Goal: Transaction & Acquisition: Purchase product/service

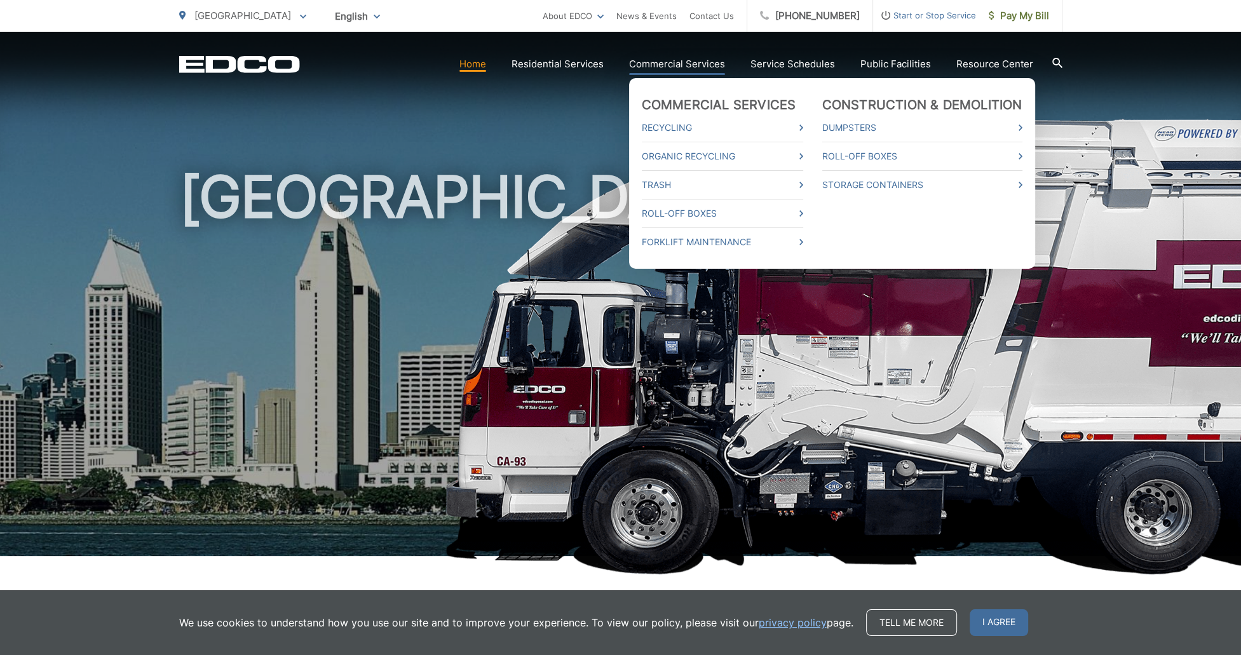
click at [686, 60] on link "Commercial Services" at bounding box center [677, 64] width 96 height 15
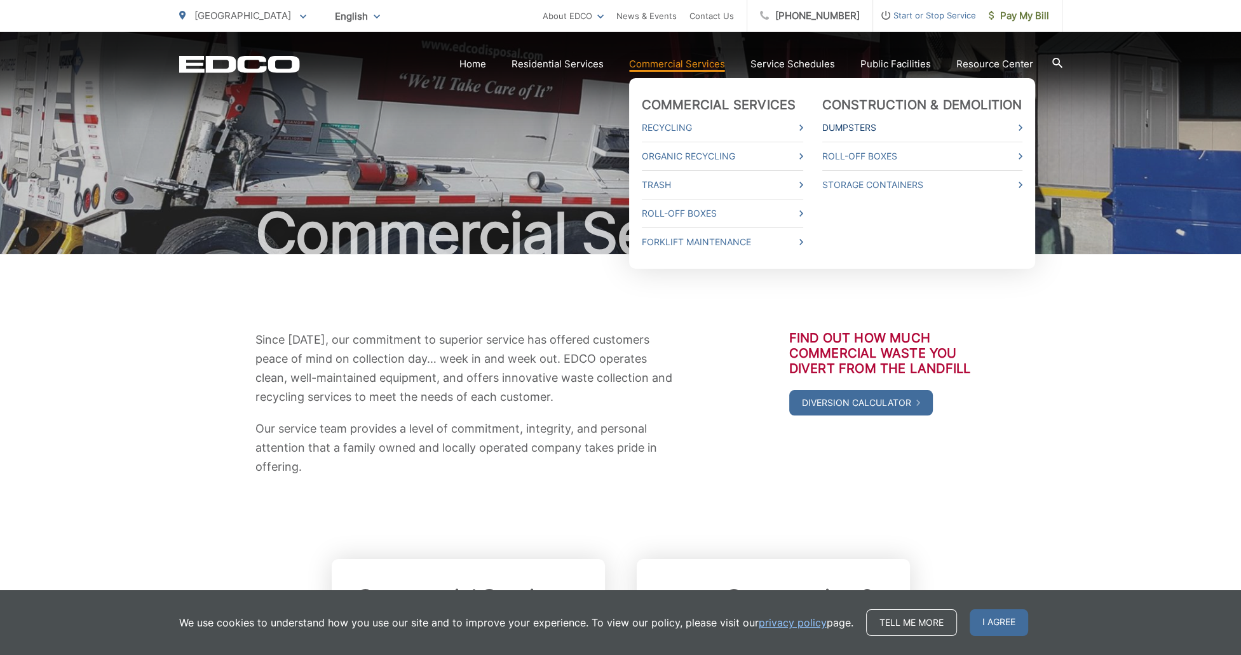
click at [862, 127] on link "Dumpsters" at bounding box center [922, 127] width 200 height 15
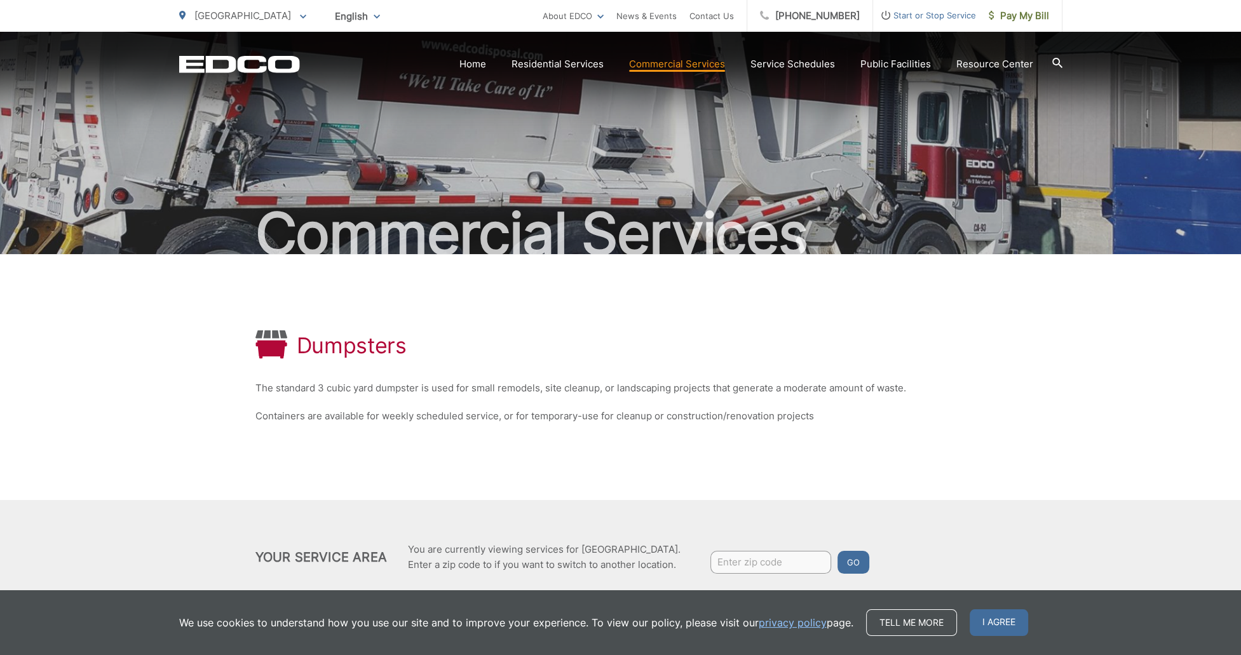
click at [775, 562] on input "Enter zip code" at bounding box center [770, 562] width 121 height 23
type input "92126"
click at [849, 558] on button "Go" at bounding box center [854, 562] width 32 height 23
